Goal: Information Seeking & Learning: Learn about a topic

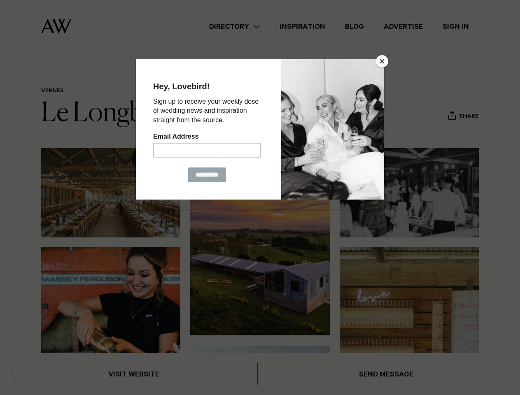
click at [382, 61] on button "Close" at bounding box center [382, 61] width 12 height 12
